Goal: Feedback & Contribution: Leave review/rating

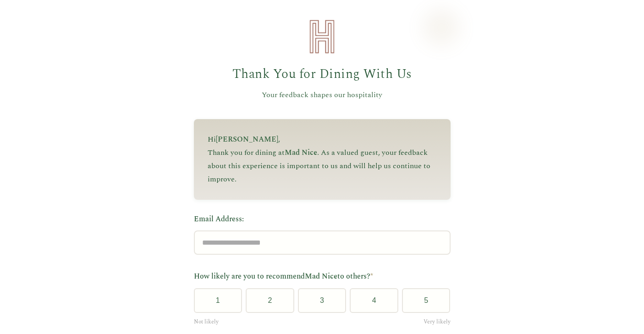
scroll to position [115, 0]
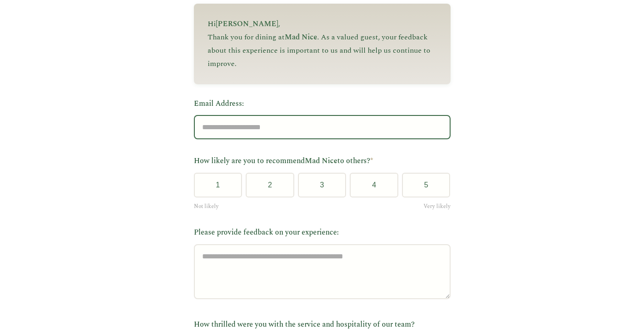
click at [348, 135] on input "Email Address:" at bounding box center [322, 127] width 257 height 24
type input "**********"
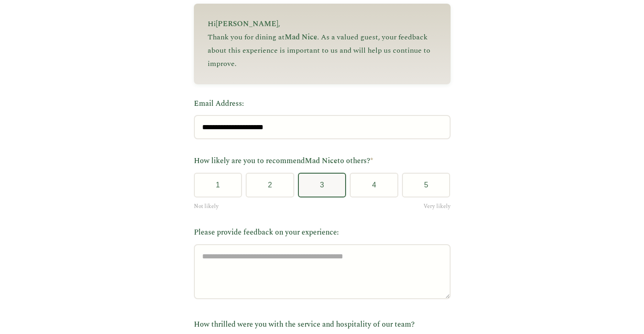
click at [318, 183] on button "3" at bounding box center [322, 185] width 49 height 25
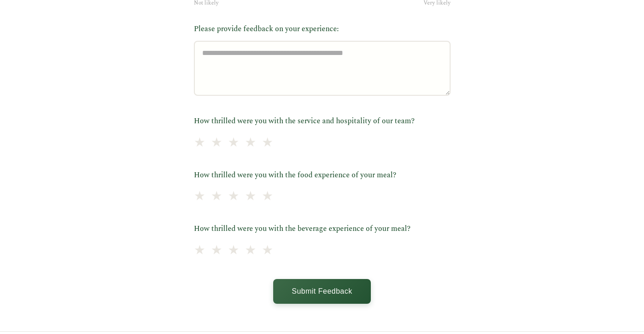
scroll to position [349, 0]
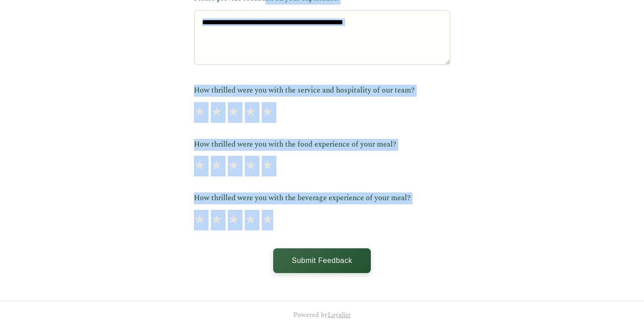
drag, startPoint x: 192, startPoint y: 97, endPoint x: 376, endPoint y: 222, distance: 221.9
copy form "Please provide feedback on your experience: How thrilled were you with the serv…"
click at [295, 200] on label "How thrilled were you with the beverage experience of your meal?" at bounding box center [322, 198] width 257 height 12
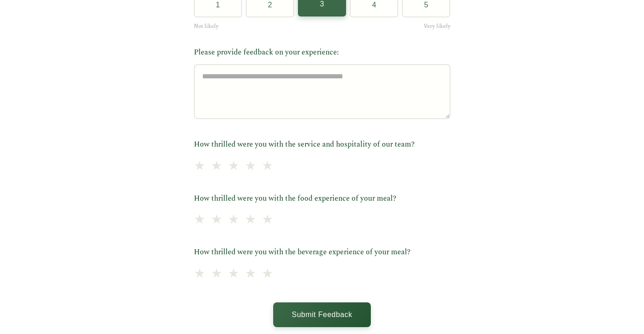
scroll to position [296, 0]
click at [219, 164] on span "★" at bounding box center [216, 165] width 13 height 22
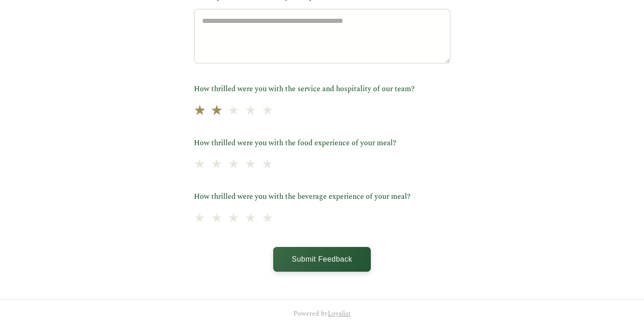
scroll to position [349, 0]
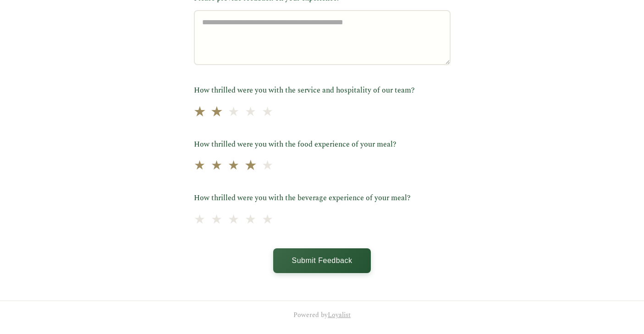
click at [257, 169] on span "★" at bounding box center [250, 166] width 13 height 22
click at [239, 216] on span "★" at bounding box center [233, 219] width 13 height 22
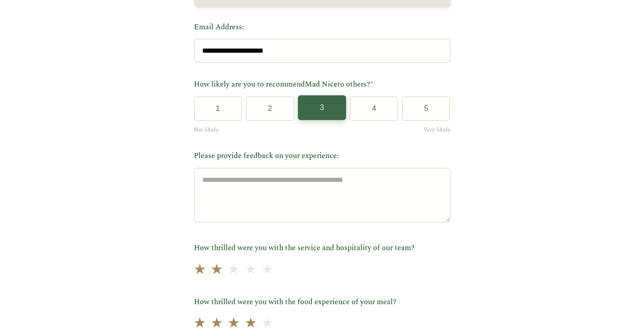
scroll to position [177, 0]
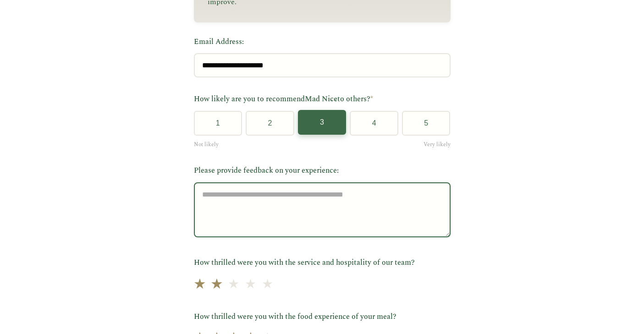
click at [281, 224] on textarea "Please provide feedback on your experience:" at bounding box center [322, 209] width 257 height 55
paste textarea "**********"
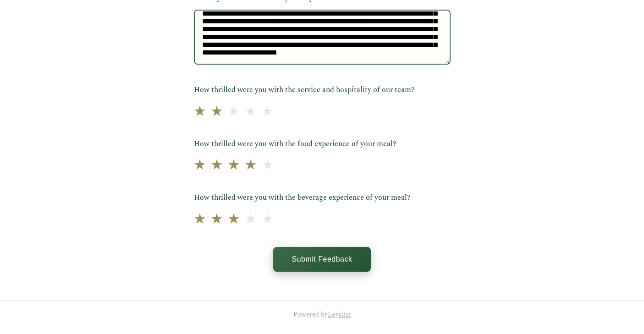
scroll to position [349, 0]
type textarea "**********"
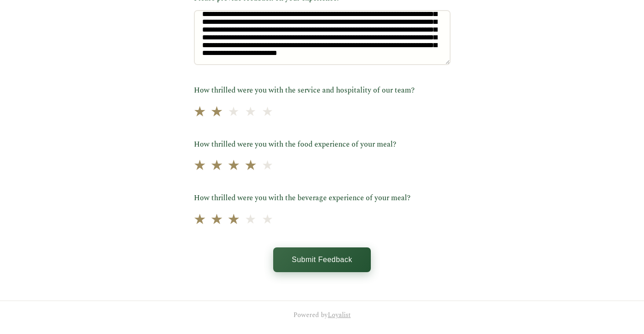
click at [340, 257] on button "Submit Feedback" at bounding box center [321, 259] width 97 height 25
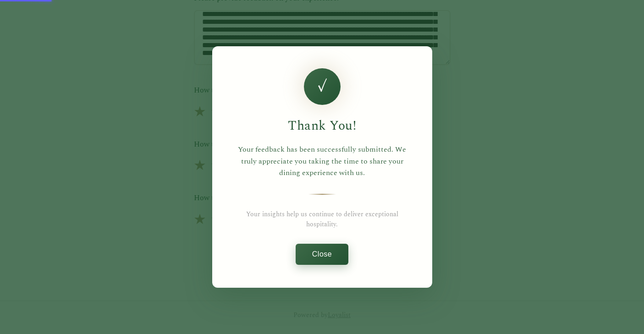
click at [325, 257] on button "Close" at bounding box center [321, 254] width 53 height 21
